Goal: Information Seeking & Learning: Learn about a topic

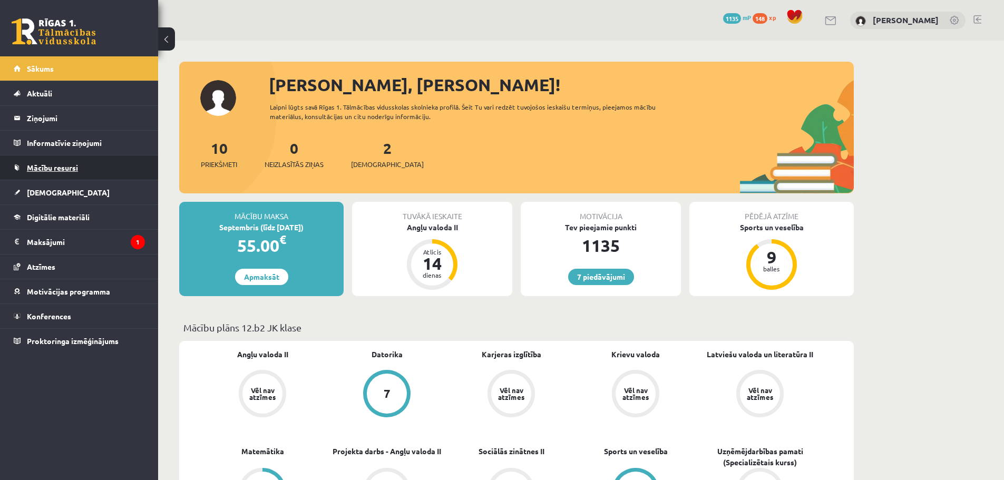
click at [55, 167] on span "Mācību resursi" at bounding box center [52, 167] width 51 height 9
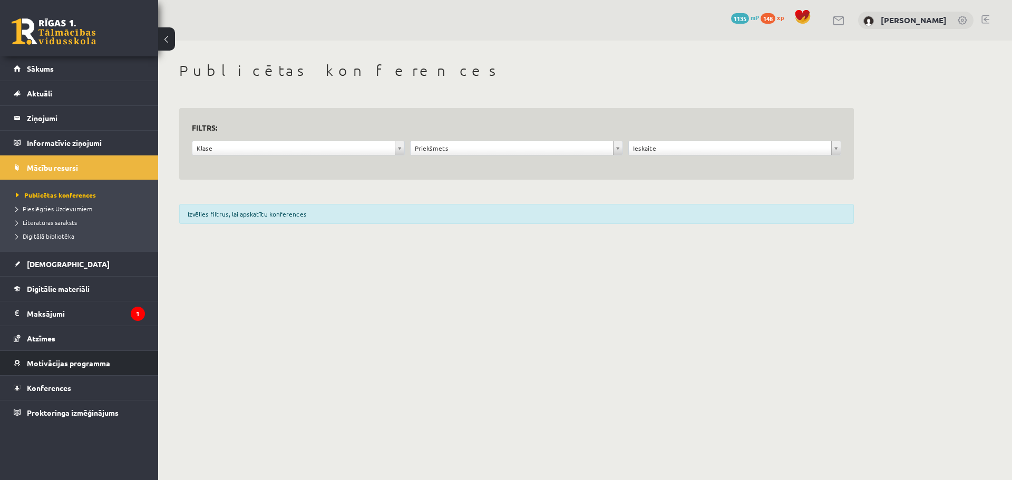
click at [57, 370] on link "Motivācijas programma" at bounding box center [79, 363] width 131 height 24
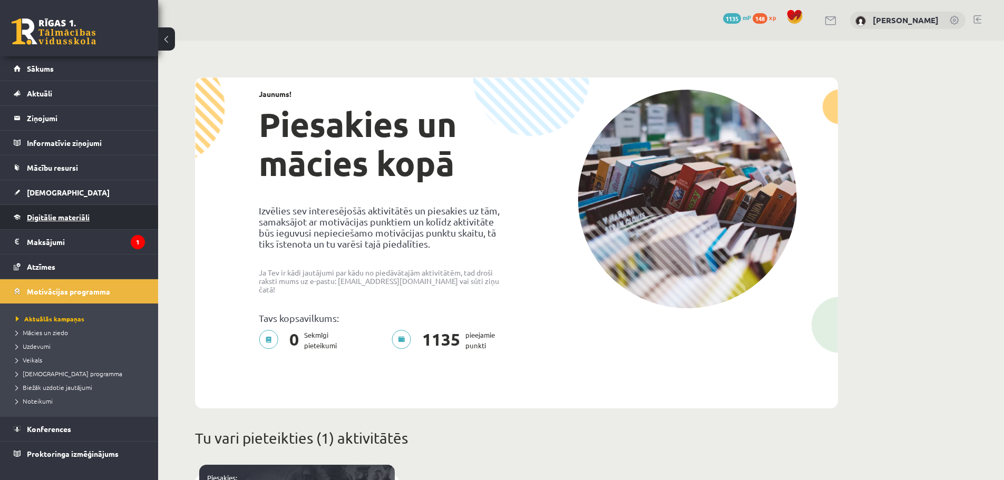
click at [60, 220] on span "Digitālie materiāli" at bounding box center [58, 216] width 63 height 9
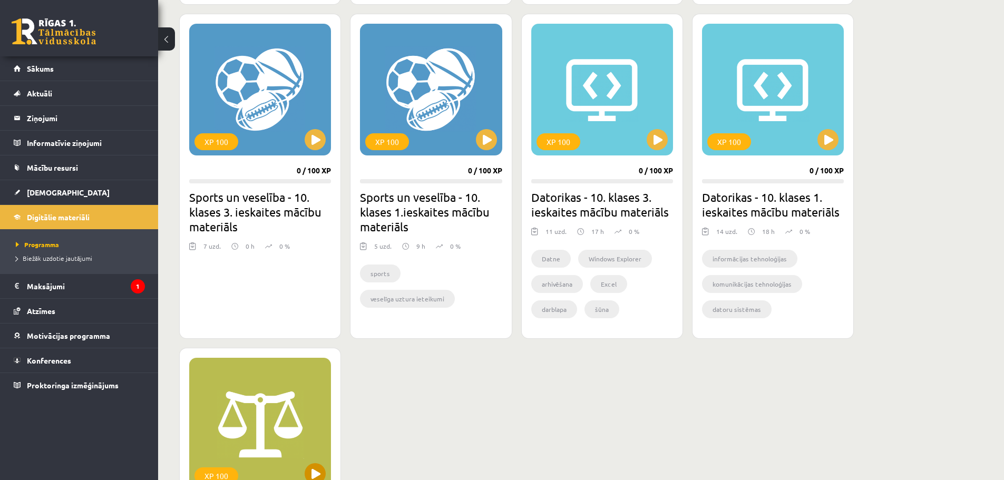
scroll to position [685, 0]
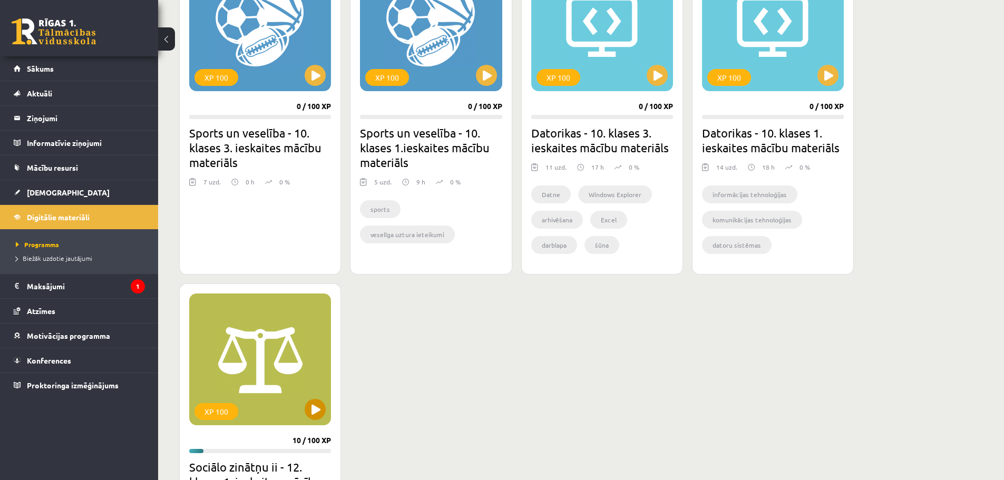
click at [228, 377] on div "XP 100" at bounding box center [260, 360] width 142 height 132
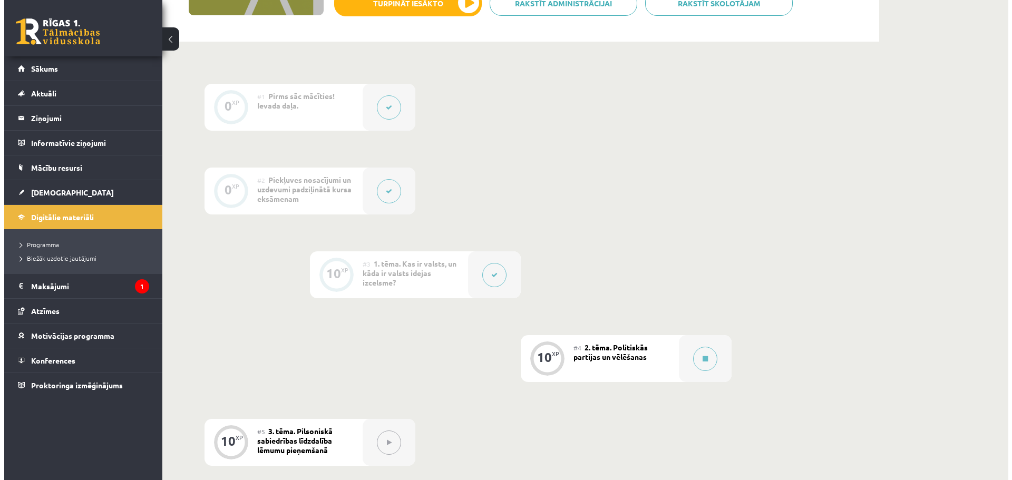
scroll to position [211, 0]
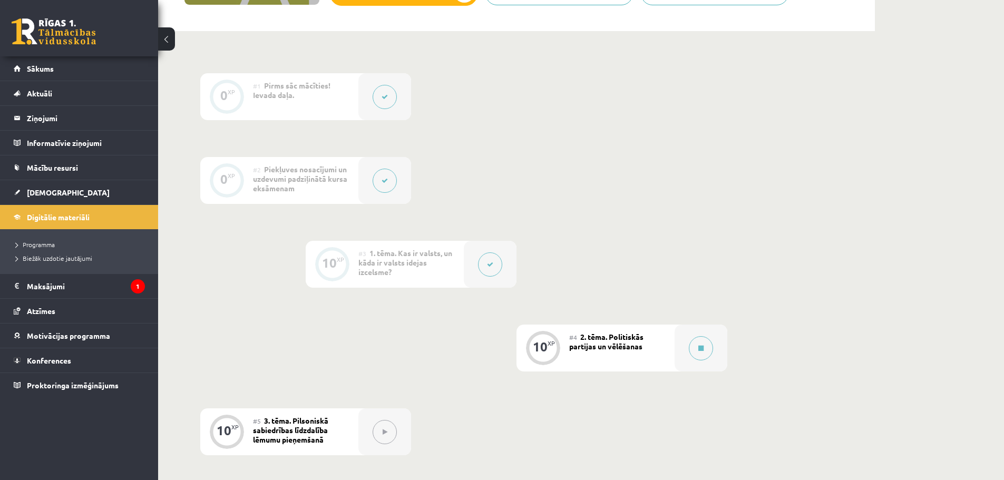
click at [592, 346] on span "2. tēma. Politiskās partijas un vēlēšanas" at bounding box center [606, 341] width 74 height 19
click at [708, 344] on button at bounding box center [701, 348] width 24 height 24
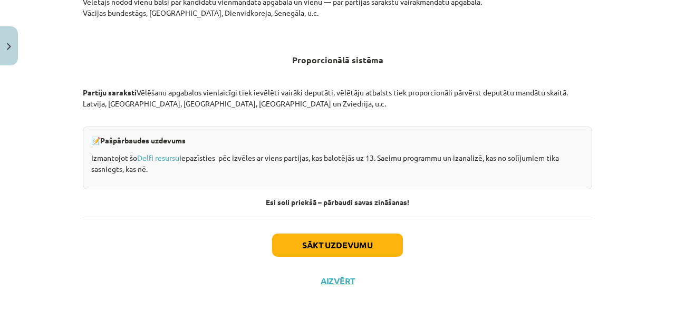
scroll to position [1153, 0]
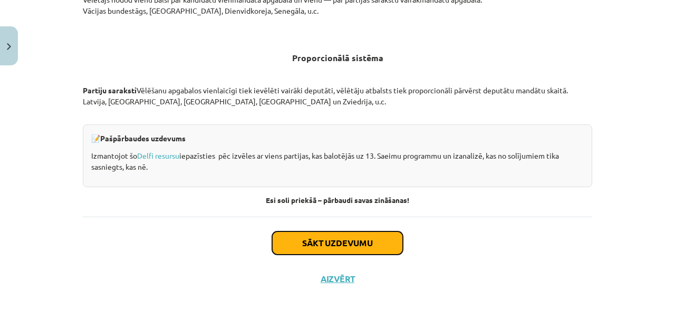
click at [332, 246] on button "Sākt uzdevumu" at bounding box center [337, 242] width 131 height 23
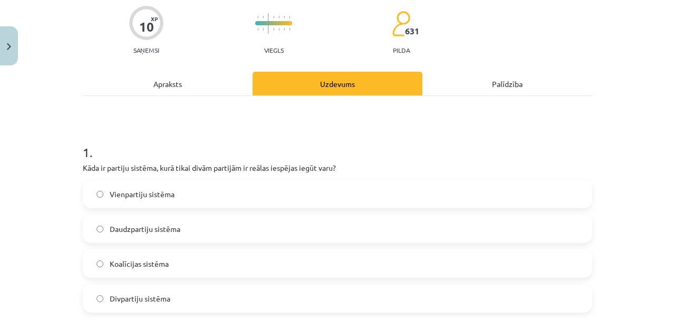
scroll to position [96, 0]
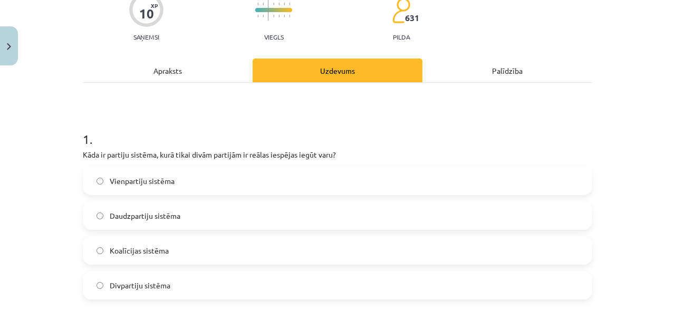
click at [269, 287] on label "Divpartiju sistēma" at bounding box center [337, 285] width 507 height 26
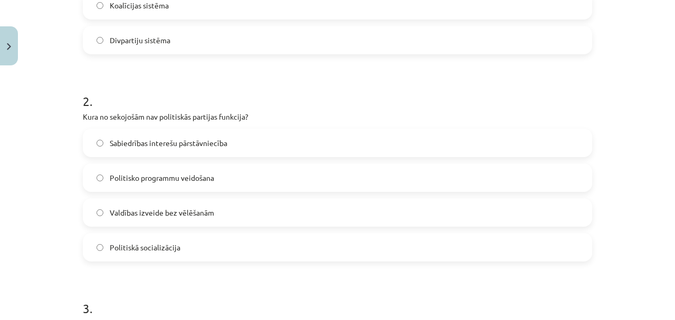
scroll to position [343, 0]
click at [304, 204] on label "Valdības izveide bez vēlēšanām" at bounding box center [337, 211] width 507 height 26
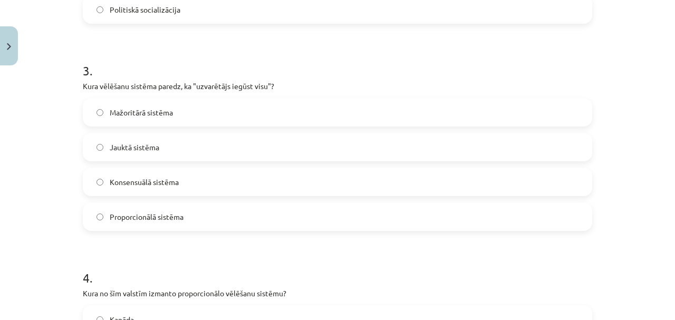
scroll to position [624, 0]
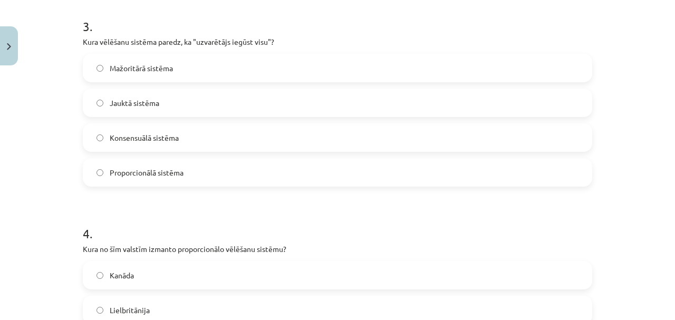
click at [119, 64] on span "Mažoritārā sistēma" at bounding box center [141, 68] width 63 height 11
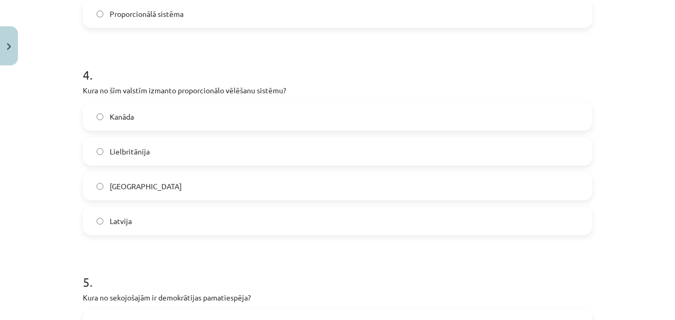
scroll to position [799, 0]
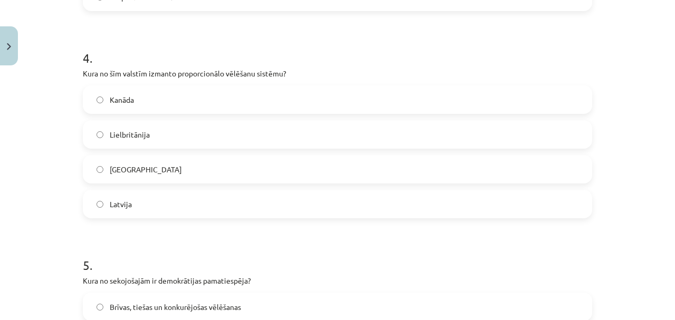
click at [139, 198] on label "Latvija" at bounding box center [337, 204] width 507 height 26
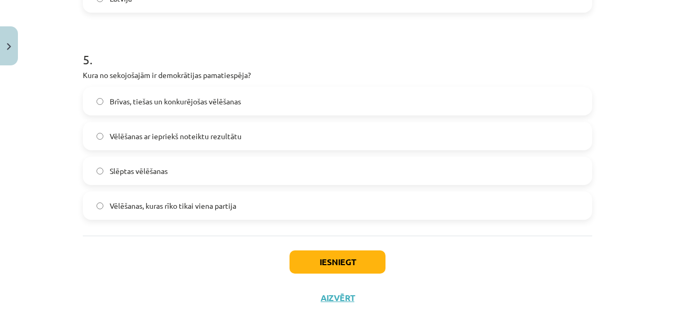
scroll to position [1010, 0]
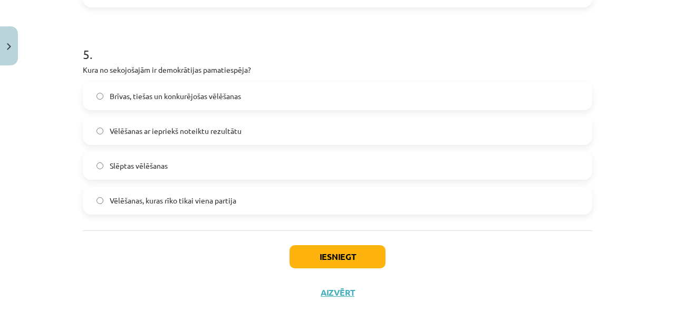
click at [194, 95] on span "Brīvas, tiešas un konkurējošas vēlēšanas" at bounding box center [175, 96] width 131 height 11
click at [356, 256] on button "Iesniegt" at bounding box center [337, 256] width 96 height 23
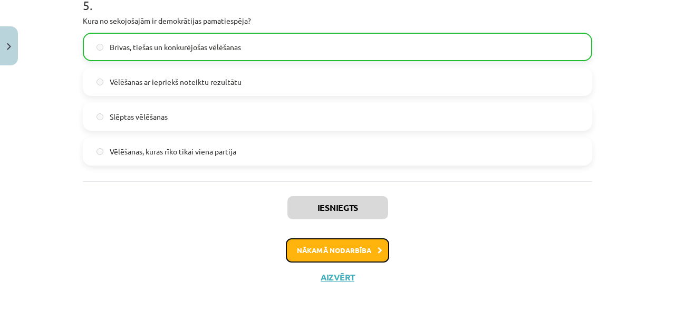
click at [344, 252] on button "Nākamā nodarbība" at bounding box center [337, 250] width 103 height 24
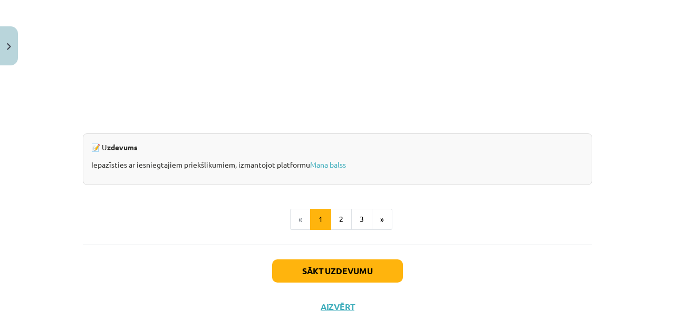
scroll to position [1076, 0]
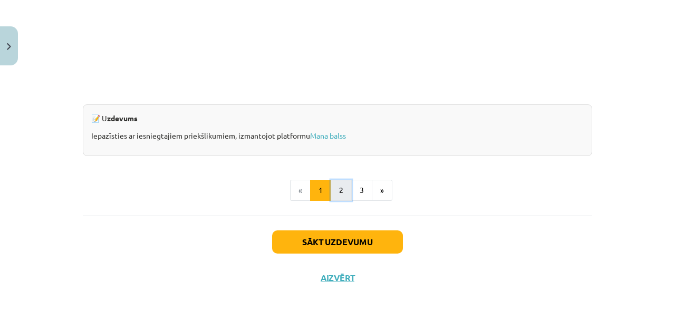
click at [338, 190] on button "2" at bounding box center [341, 190] width 21 height 21
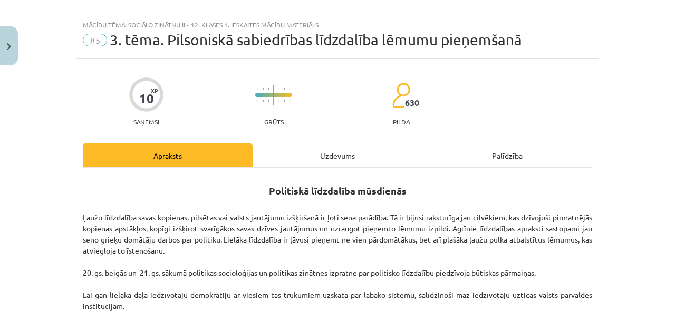
scroll to position [0, 0]
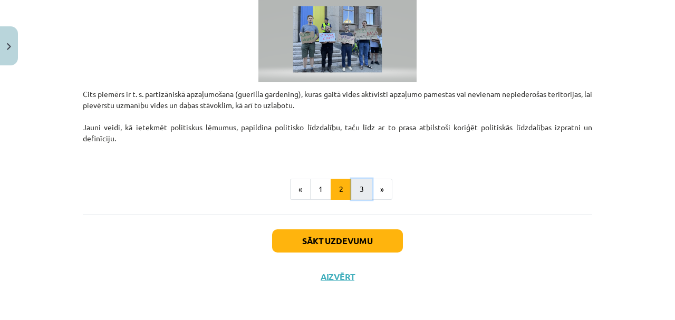
click at [361, 188] on button "3" at bounding box center [361, 189] width 21 height 21
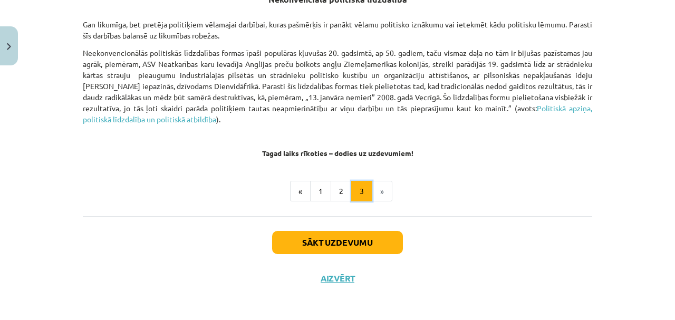
scroll to position [801, 0]
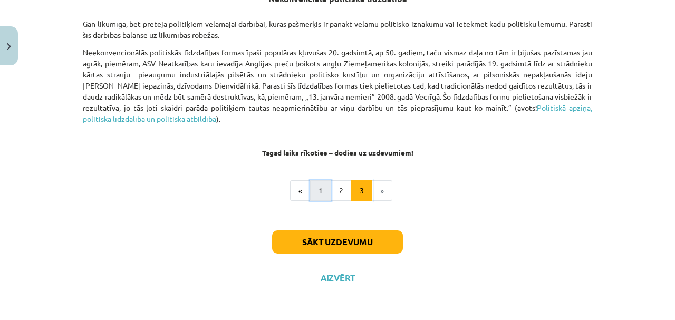
click at [319, 193] on button "1" at bounding box center [320, 190] width 21 height 21
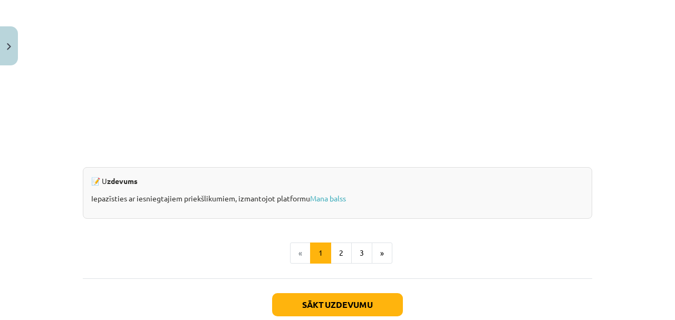
scroll to position [1054, 0]
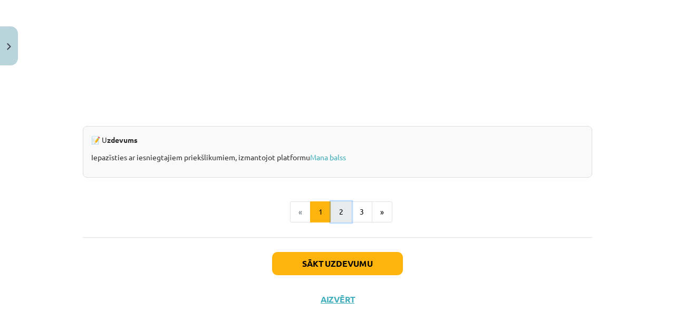
click at [340, 208] on button "2" at bounding box center [341, 211] width 21 height 21
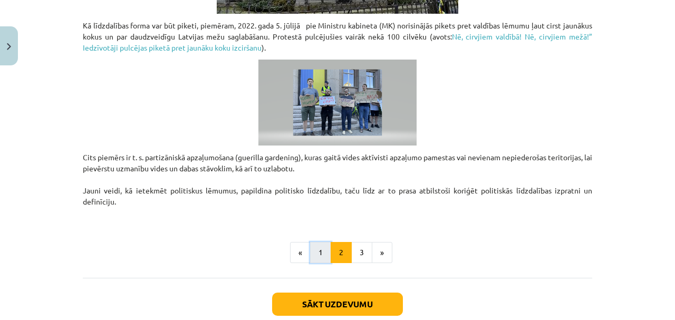
click at [310, 253] on button "1" at bounding box center [320, 252] width 21 height 21
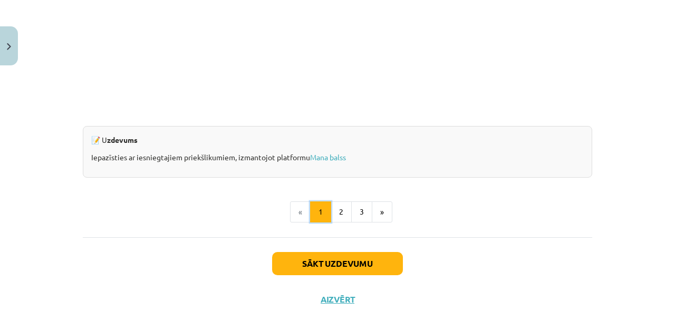
scroll to position [1067, 0]
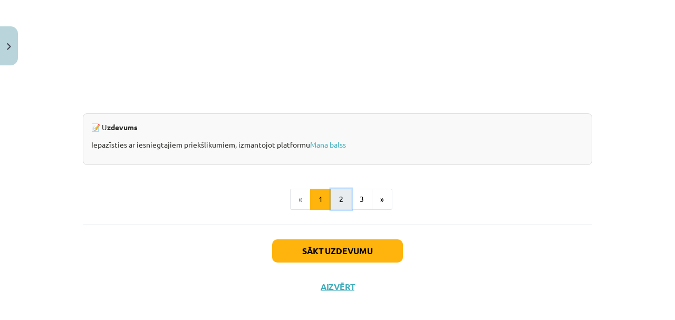
click at [341, 192] on button "2" at bounding box center [341, 199] width 21 height 21
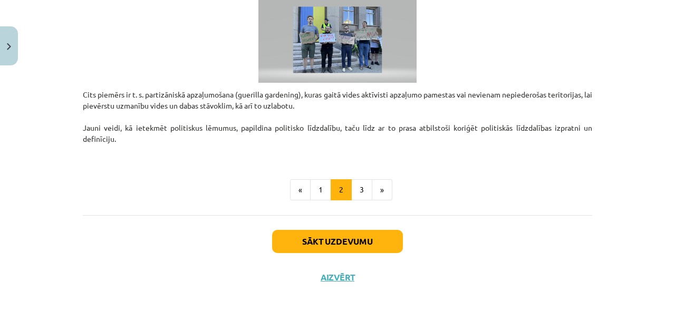
scroll to position [886, 0]
click at [356, 186] on button "3" at bounding box center [361, 189] width 21 height 21
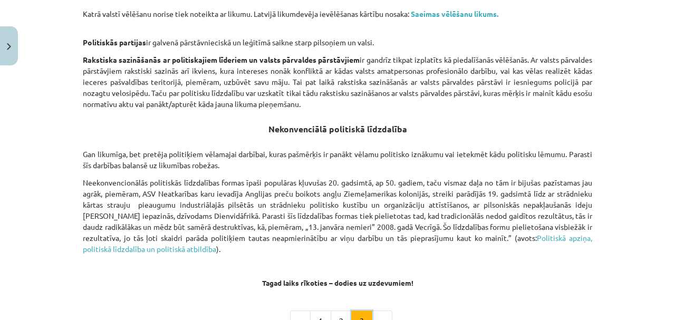
scroll to position [695, 0]
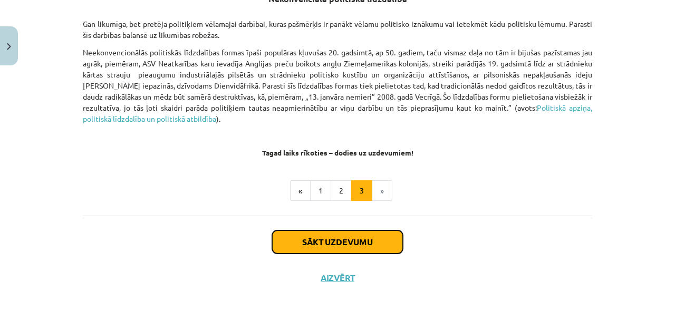
click at [350, 241] on button "Sākt uzdevumu" at bounding box center [337, 241] width 131 height 23
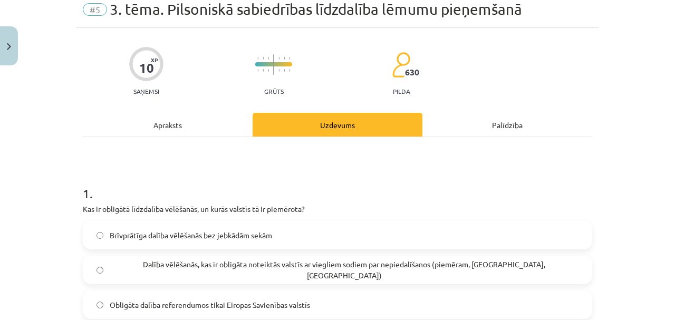
scroll to position [96, 0]
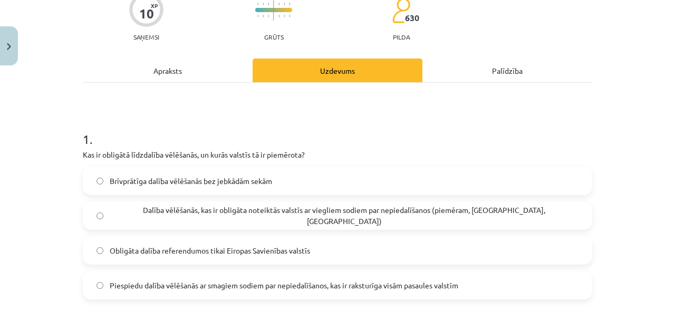
click at [395, 218] on span "Dalība vēlēšanās, kas ir obligāta noteiktās valstīs ar viegliem sodiem par nepi…" at bounding box center [344, 216] width 469 height 22
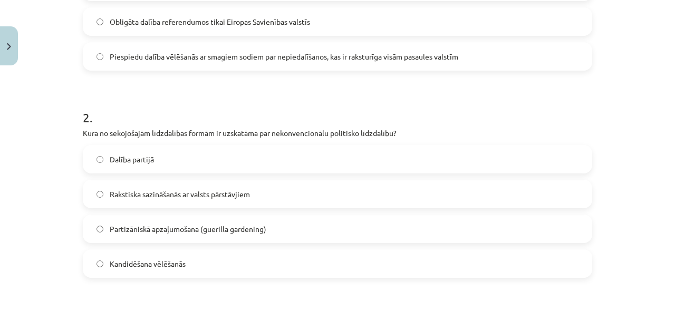
scroll to position [343, 0]
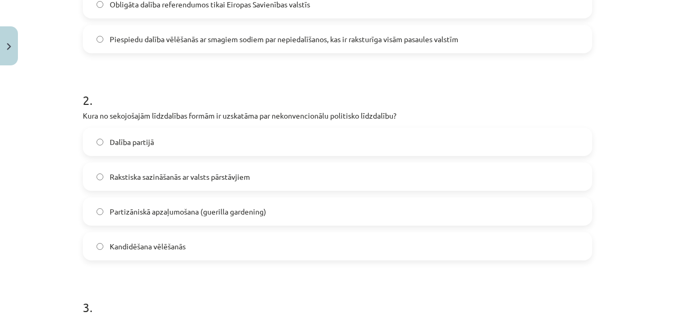
click at [221, 215] on span "Partizāniskā apzaļumošana (guerilla gardening)" at bounding box center [188, 211] width 157 height 11
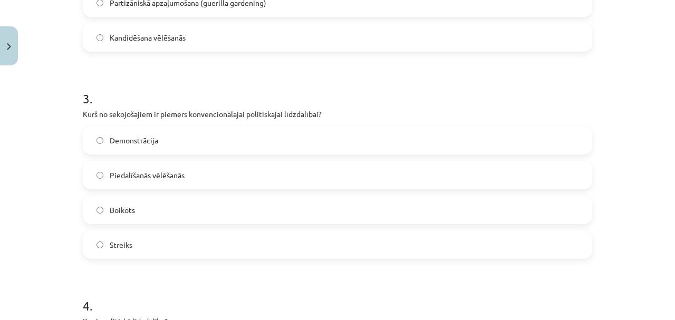
scroll to position [553, 0]
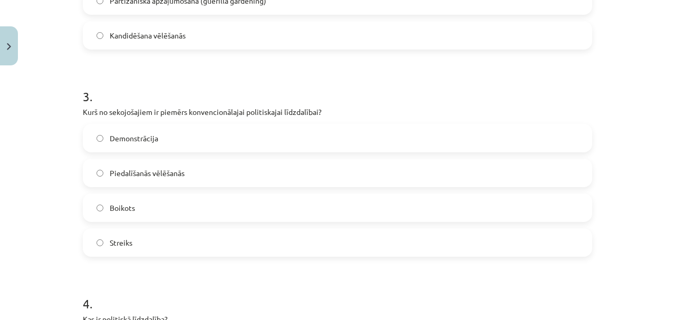
click at [284, 170] on label "Piedalīšanās vēlēšanās" at bounding box center [337, 173] width 507 height 26
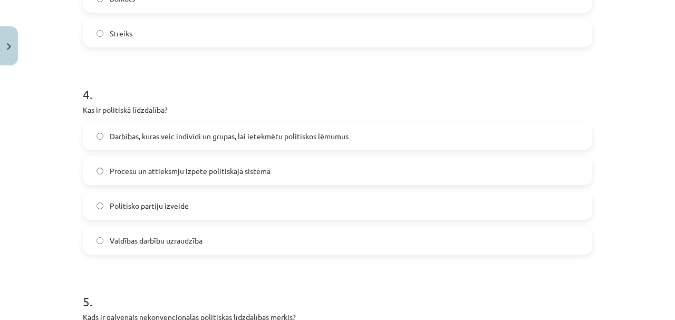
scroll to position [799, 0]
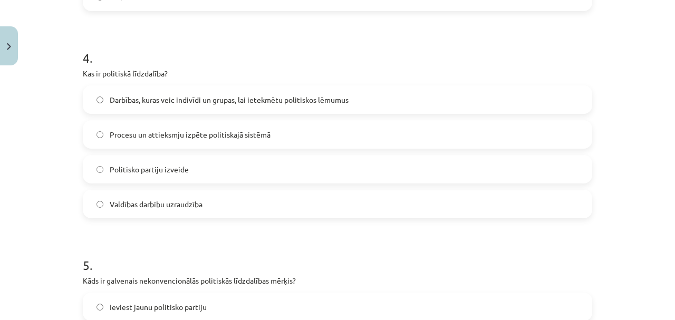
click at [259, 105] on label "Darbības, kuras veic indivīdi un grupas, lai ietekmētu politiskos lēmumus" at bounding box center [337, 99] width 507 height 26
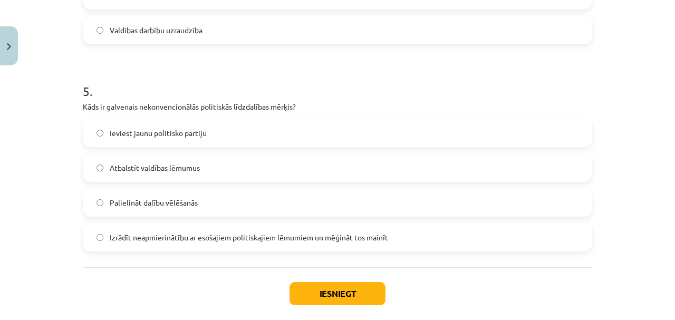
scroll to position [975, 0]
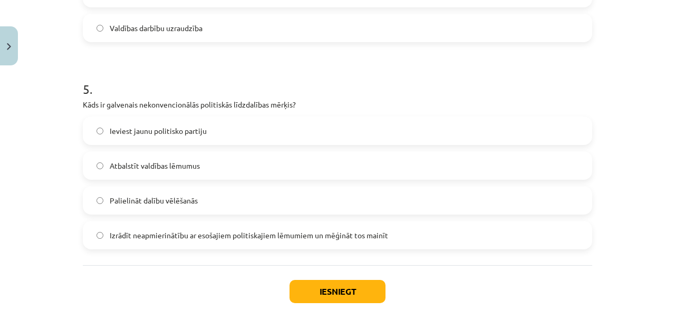
click at [278, 235] on span "Izrādīt neapmierinātību ar esošajiem politiskajiem lēmumiem un mēģināt tos main…" at bounding box center [249, 235] width 278 height 11
click at [339, 290] on button "Iesniegt" at bounding box center [337, 291] width 96 height 23
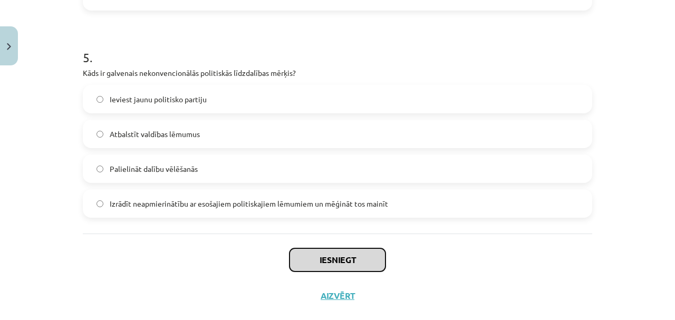
scroll to position [1010, 0]
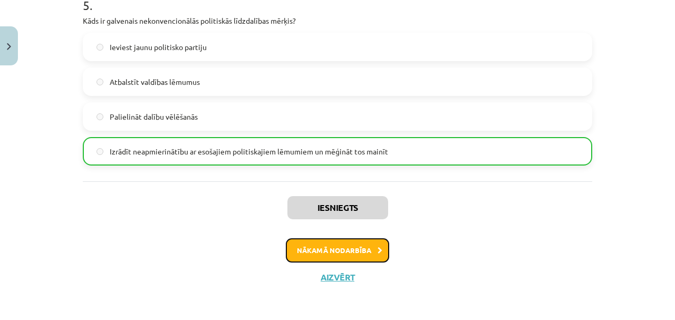
click at [355, 250] on button "Nākamā nodarbība" at bounding box center [337, 250] width 103 height 24
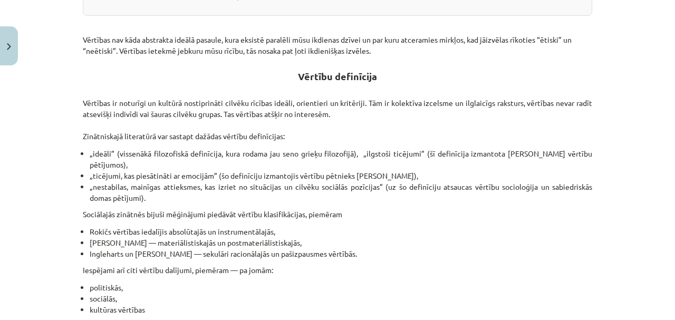
scroll to position [351, 0]
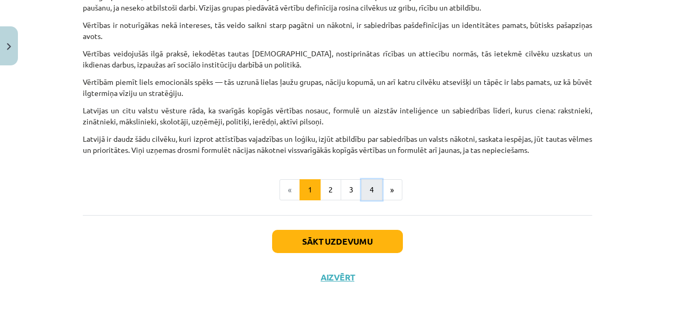
click at [372, 189] on button "4" at bounding box center [371, 189] width 21 height 21
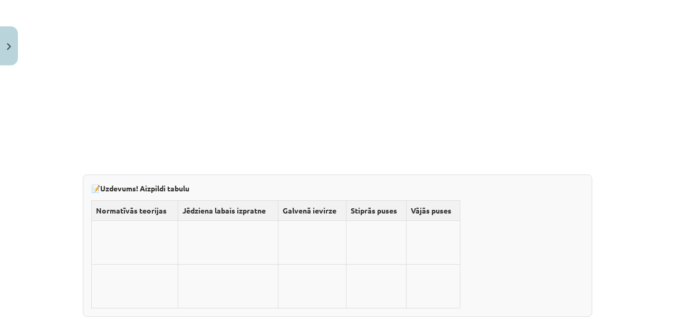
scroll to position [3116, 0]
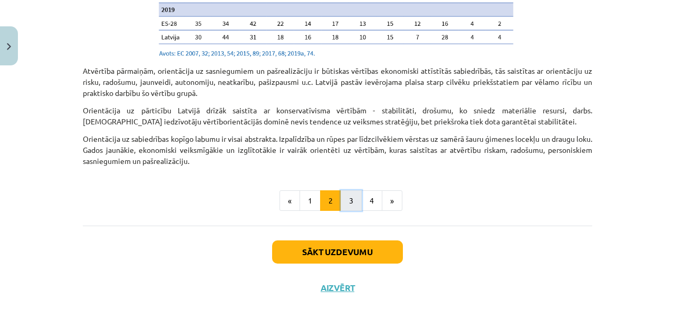
click at [356, 190] on button "3" at bounding box center [351, 200] width 21 height 21
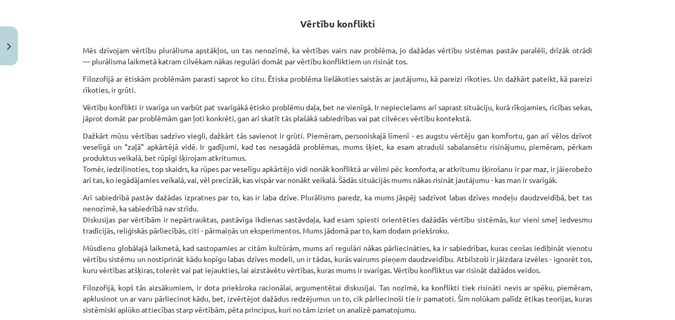
scroll to position [188, 0]
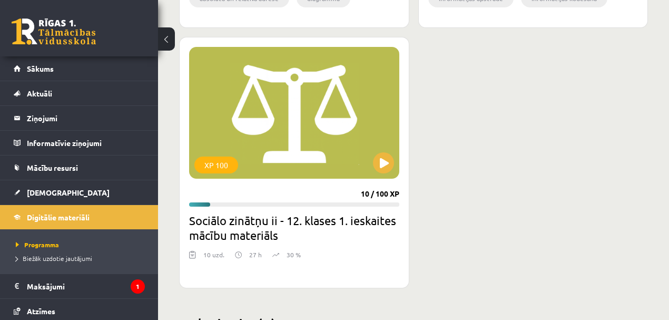
scroll to position [1530, 0]
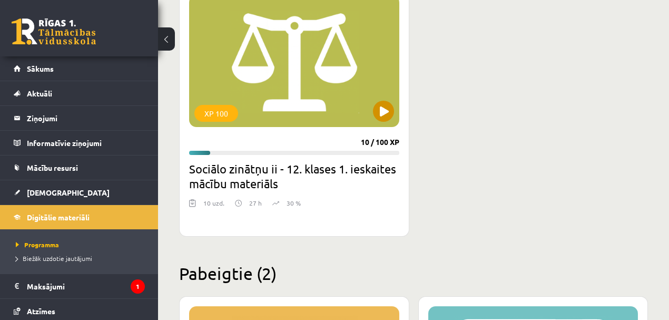
click at [281, 79] on div "XP 100" at bounding box center [294, 61] width 210 height 132
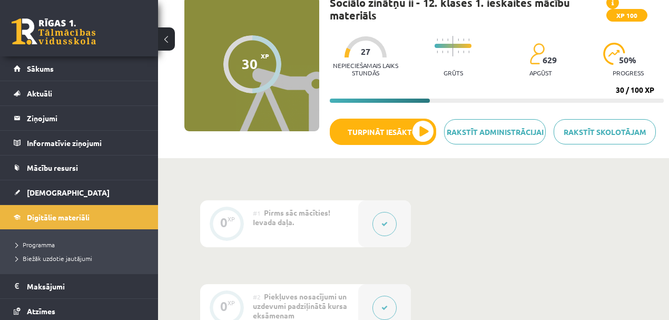
scroll to position [70, 0]
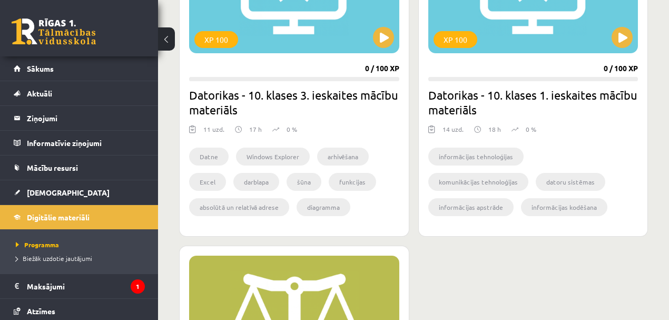
scroll to position [1179, 0]
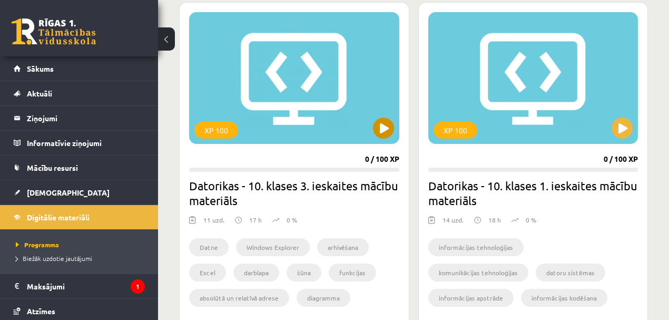
click at [266, 120] on div "XP 100" at bounding box center [294, 78] width 210 height 132
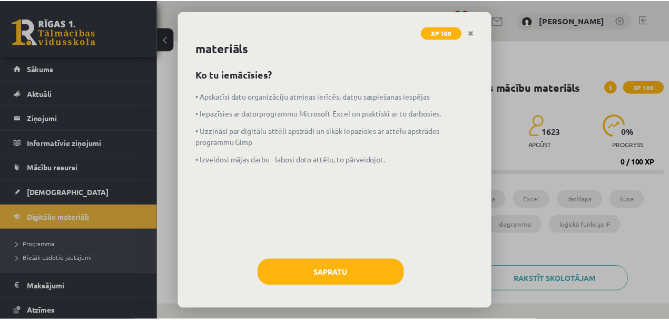
scroll to position [21, 0]
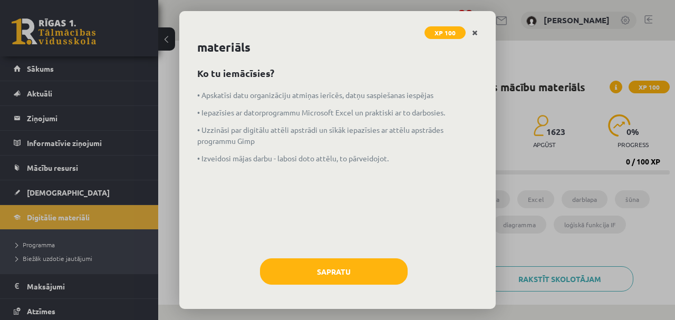
click at [477, 30] on icon "Close" at bounding box center [475, 33] width 6 height 7
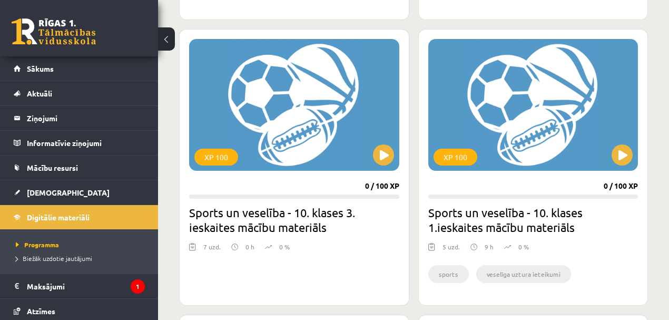
scroll to position [827, 0]
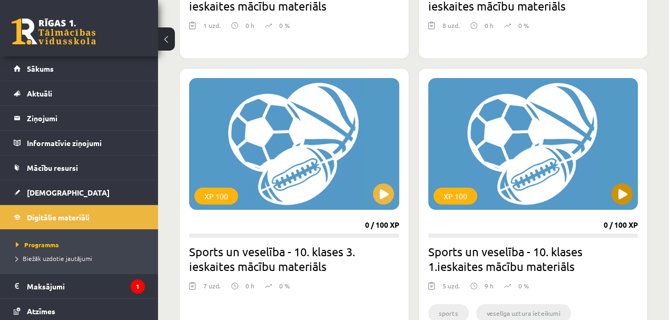
click at [489, 152] on div "XP 100" at bounding box center [534, 144] width 210 height 132
